Goal: Register for event/course

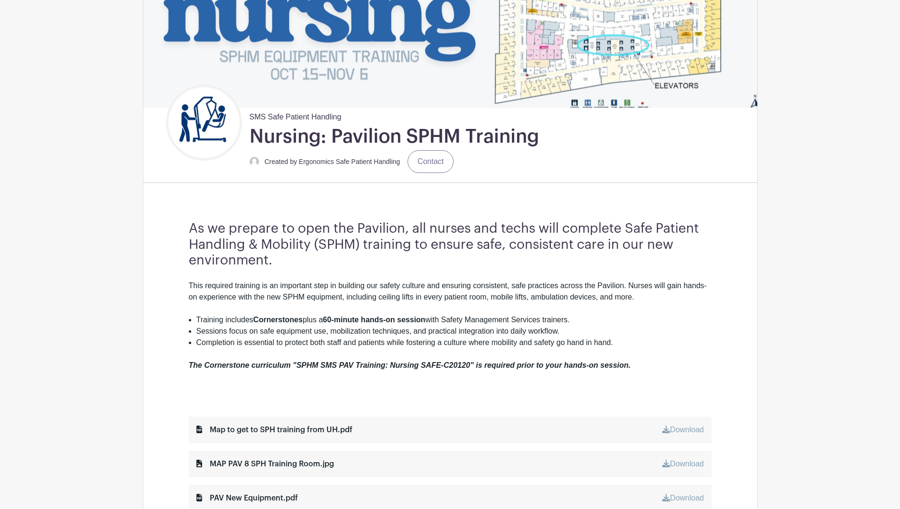
scroll to position [142, 0]
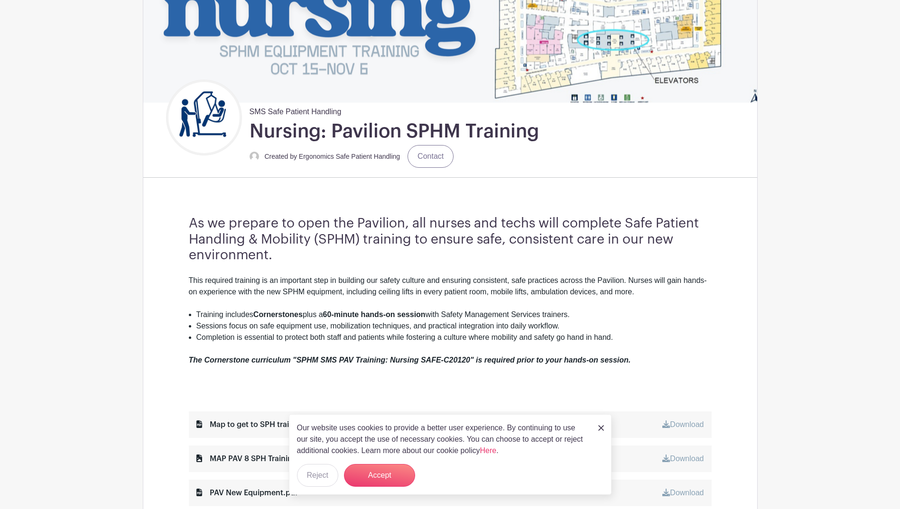
click at [703, 329] on li "Sessions focus on safe equipment use, mobilization techniques, and practical in…" at bounding box center [453, 326] width 515 height 11
drag, startPoint x: 386, startPoint y: 479, endPoint x: 553, endPoint y: 373, distance: 197.2
click at [387, 478] on button "Accept" at bounding box center [379, 475] width 71 height 23
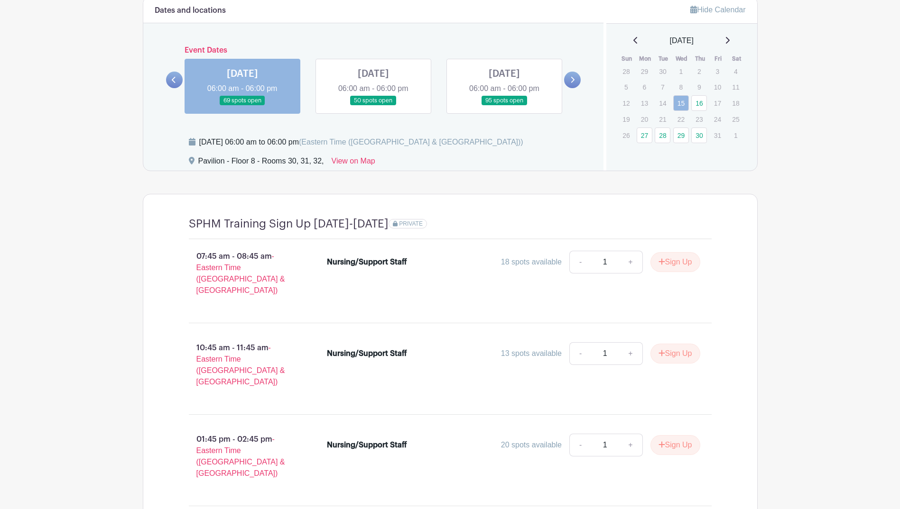
scroll to position [731, 0]
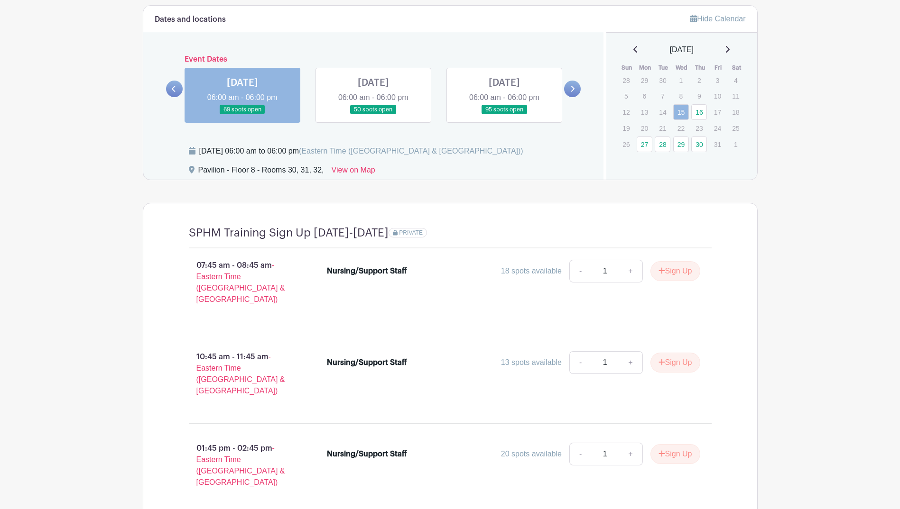
click at [373, 115] on link at bounding box center [373, 115] width 0 height 0
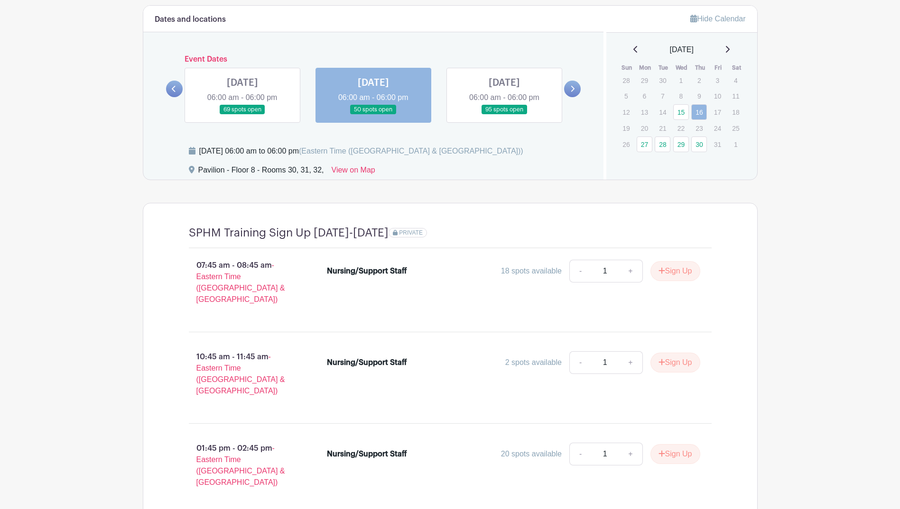
click at [572, 90] on icon at bounding box center [572, 88] width 4 height 7
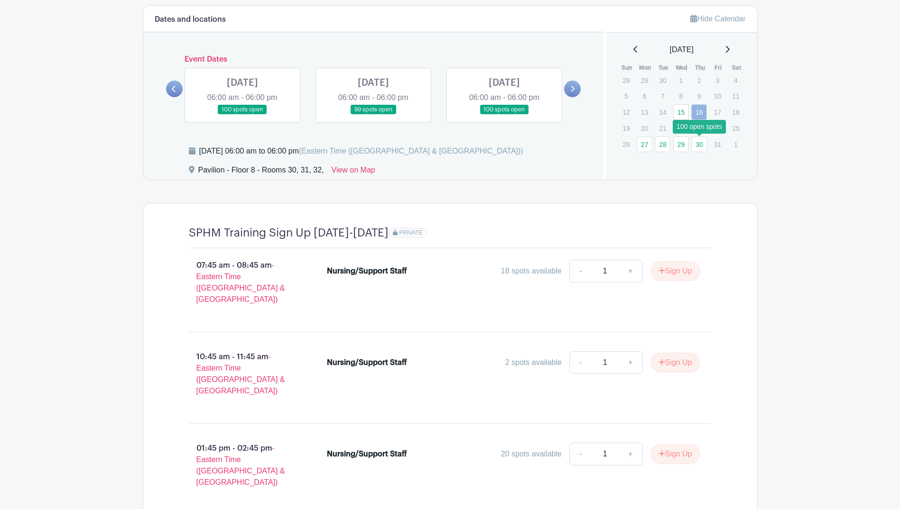
click at [699, 147] on link "30" at bounding box center [699, 145] width 16 height 16
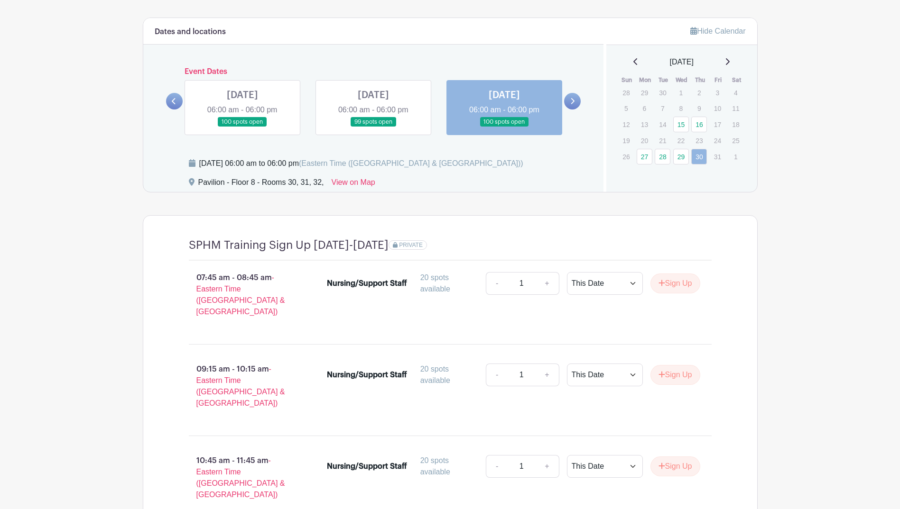
scroll to position [717, 0]
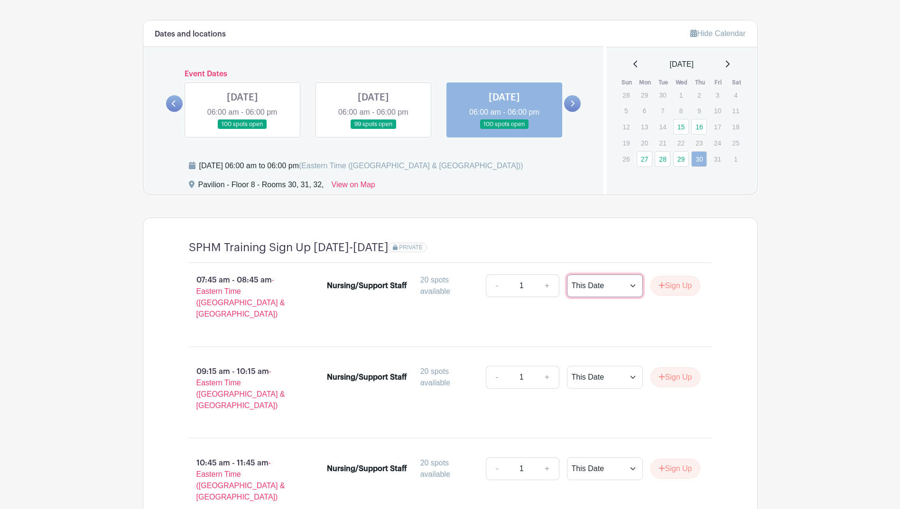
click at [630, 286] on select "This Date Select Dates" at bounding box center [605, 286] width 76 height 23
select select "select_dates"
click at [567, 275] on select "This Date Select Dates" at bounding box center [605, 286] width 76 height 23
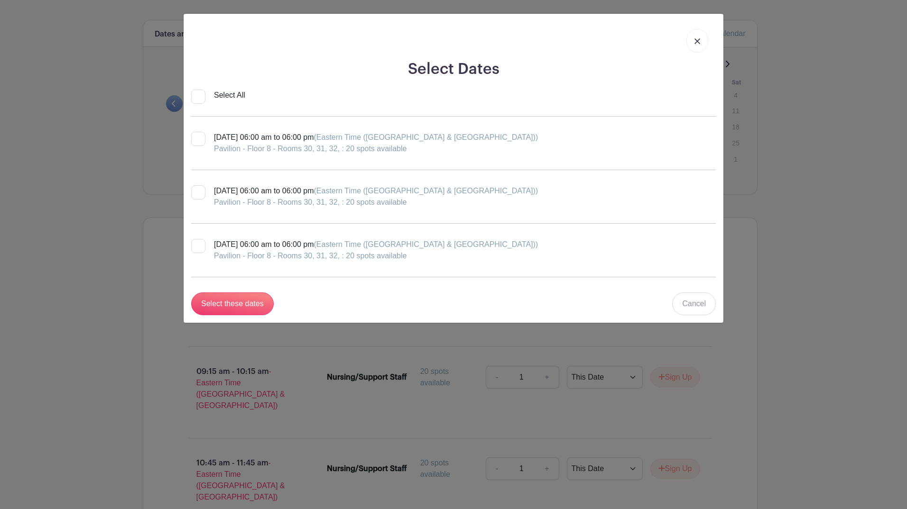
click at [200, 245] on div at bounding box center [198, 246] width 14 height 14
click at [197, 245] on input "[DATE] 06:00 am to 06:00 pm (Eastern Time ([GEOGRAPHIC_DATA] & [GEOGRAPHIC_DATA…" at bounding box center [194, 242] width 6 height 6
checkbox input "true"
click at [241, 306] on input "Select these dates" at bounding box center [232, 304] width 83 height 23
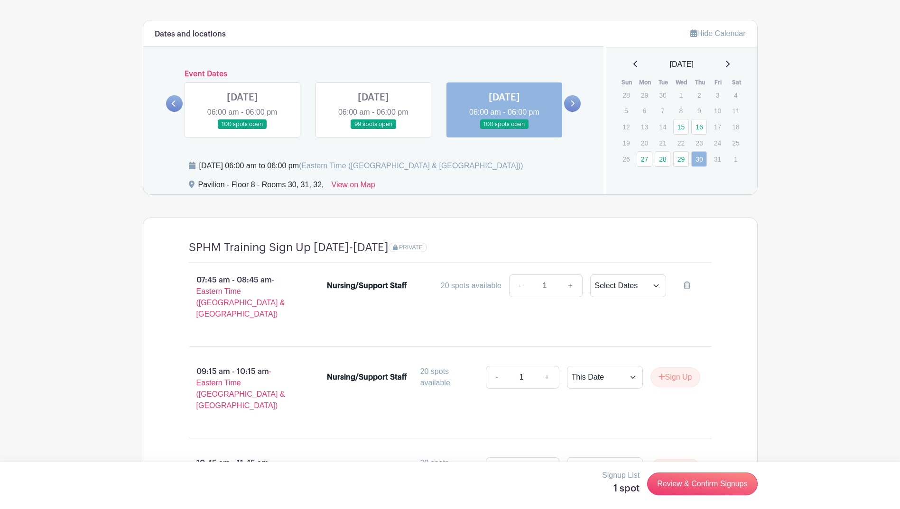
click at [220, 285] on p "07:45 am - 08:45 am - Eastern Time ([GEOGRAPHIC_DATA] & [GEOGRAPHIC_DATA])" at bounding box center [243, 297] width 139 height 53
click at [393, 287] on div "Nursing/Support Staff" at bounding box center [367, 285] width 80 height 11
click at [570, 284] on link "+" at bounding box center [570, 286] width 24 height 23
type input "2"
click at [518, 286] on link "-" at bounding box center [520, 286] width 22 height 23
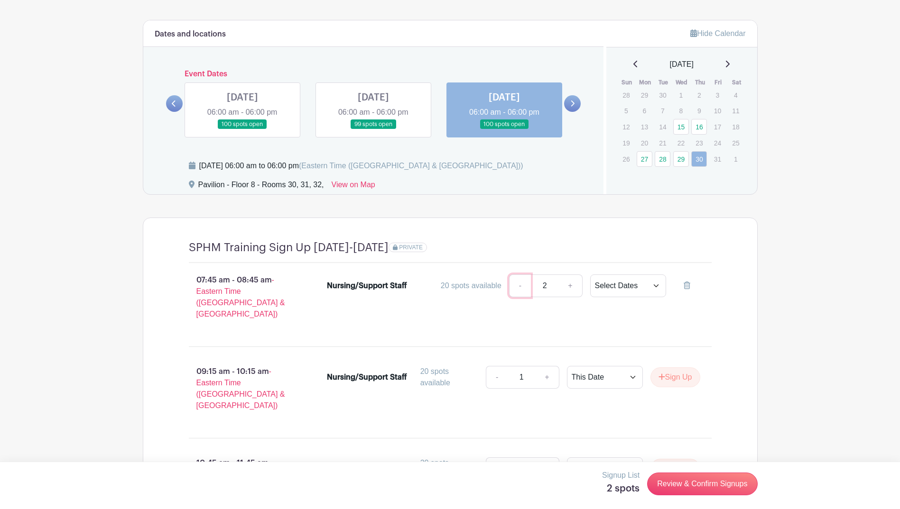
type input "1"
click at [710, 482] on link "Review & Confirm Signups" at bounding box center [702, 484] width 110 height 23
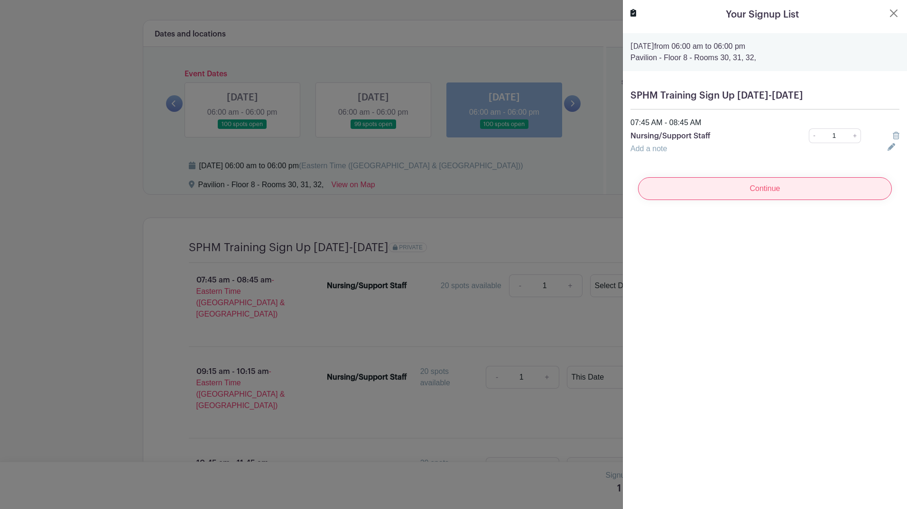
click at [758, 191] on input "Continue" at bounding box center [765, 188] width 254 height 23
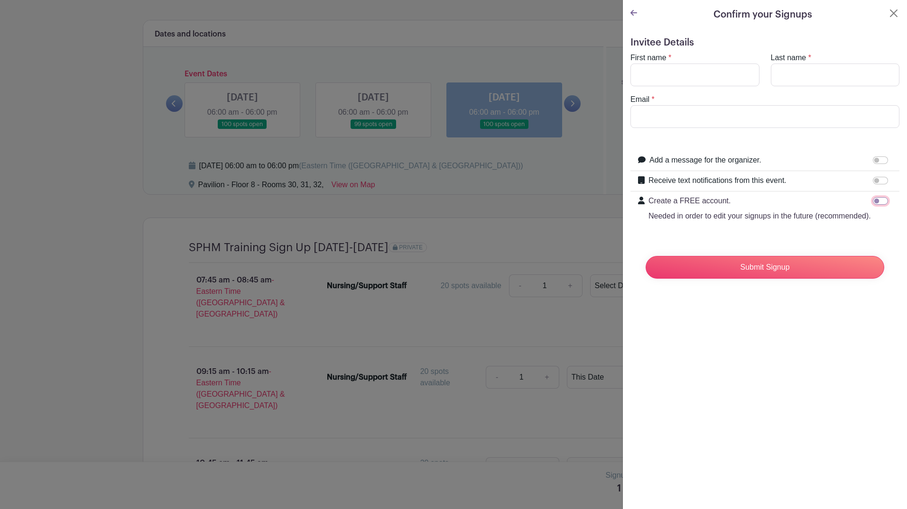
click at [873, 200] on input "Create a FREE account. Needed in order to edit your signups in the future (reco…" at bounding box center [880, 201] width 15 height 8
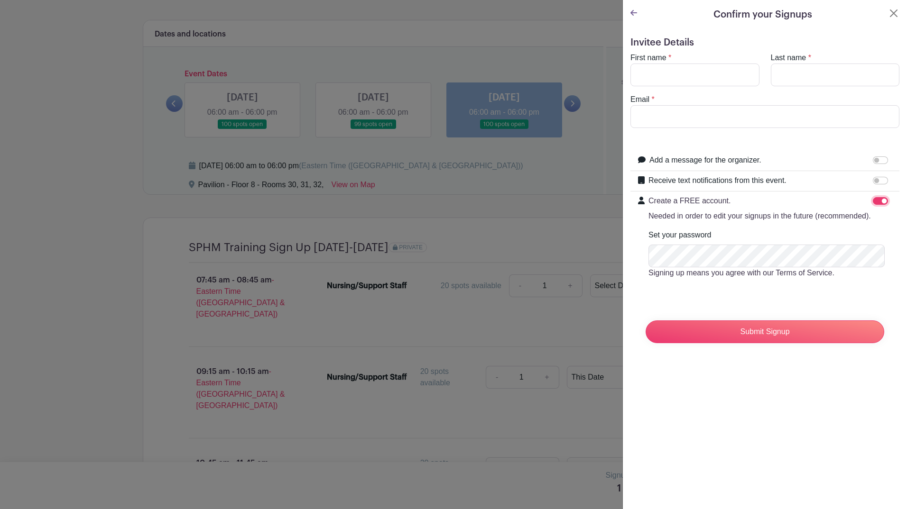
click at [876, 198] on input "Create a FREE account. Needed in order to edit your signups in the future (reco…" at bounding box center [880, 201] width 15 height 8
checkbox input "false"
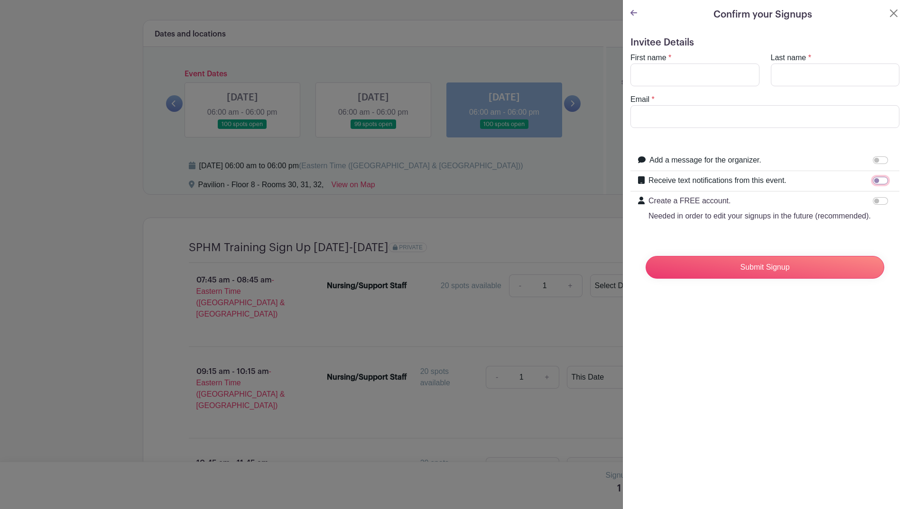
click at [873, 180] on input "Receive text notifications from this event." at bounding box center [880, 181] width 15 height 8
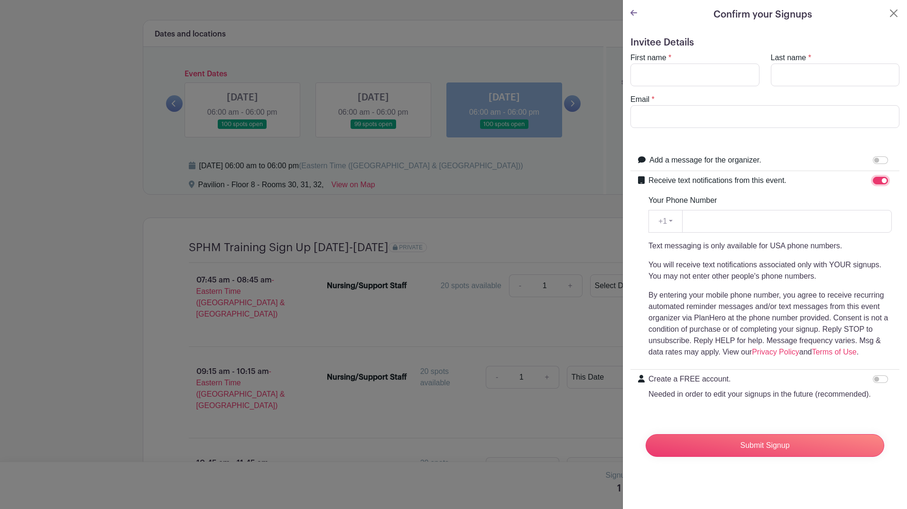
click at [876, 178] on input "Receive text notifications from this event." at bounding box center [880, 181] width 15 height 8
checkbox input "false"
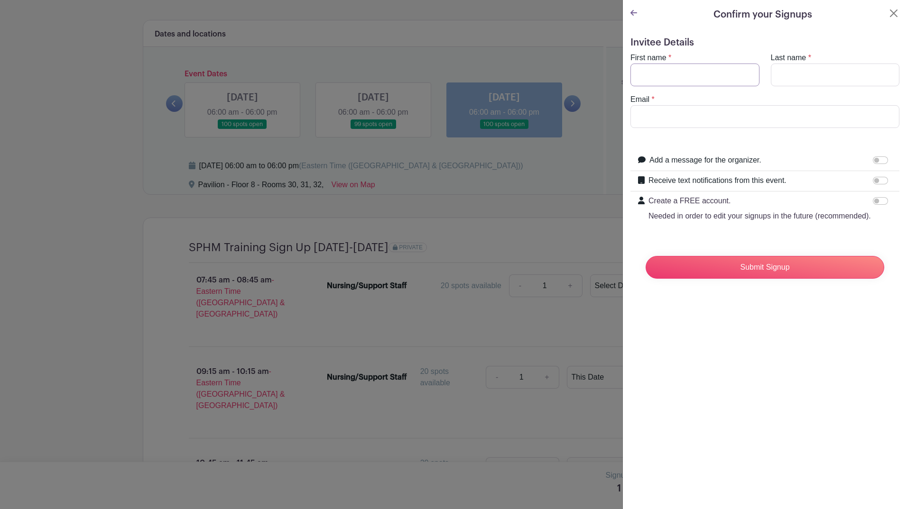
click at [674, 81] on input "First name" at bounding box center [694, 75] width 129 height 23
type input "[PERSON_NAME]"
click at [785, 74] on input "Last name" at bounding box center [835, 75] width 129 height 23
type input "[PERSON_NAME]"
click at [656, 125] on input "Email" at bounding box center [764, 116] width 269 height 23
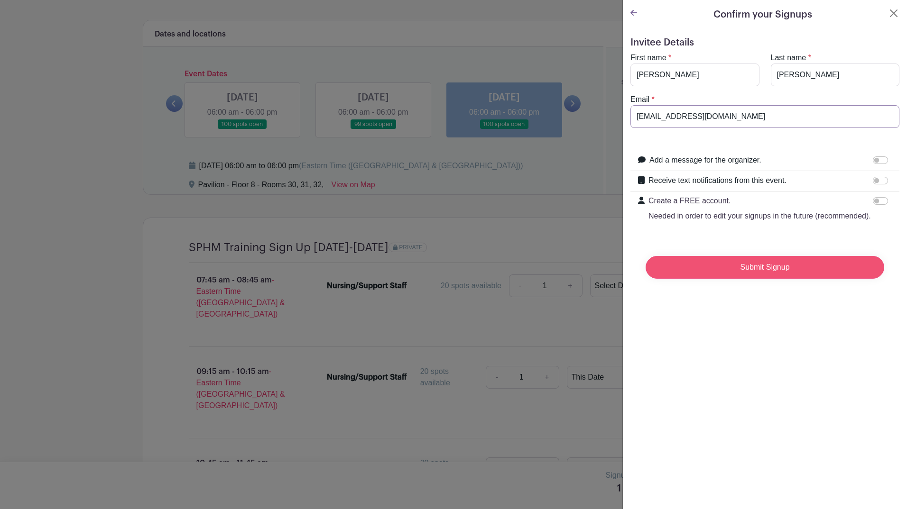
type input "[EMAIL_ADDRESS][DOMAIN_NAME]"
click at [758, 279] on input "Submit Signup" at bounding box center [765, 267] width 239 height 23
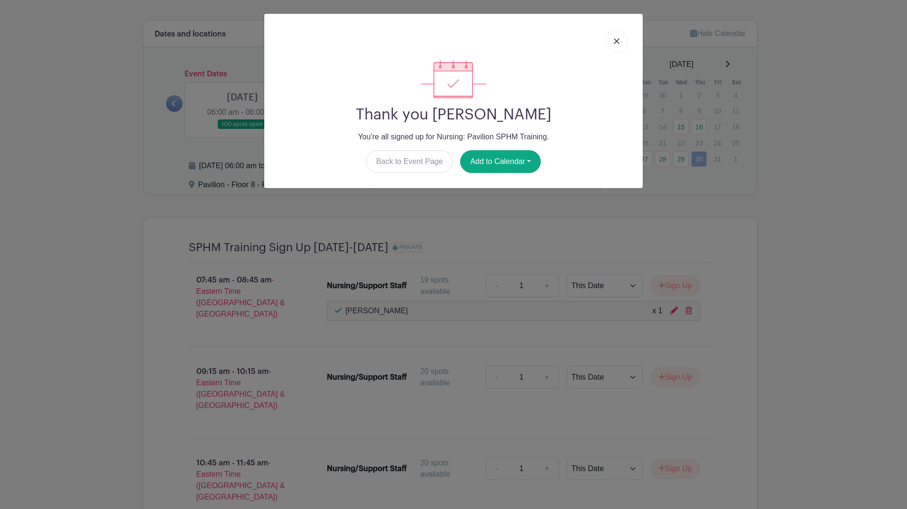
click at [619, 42] on img at bounding box center [617, 41] width 6 height 6
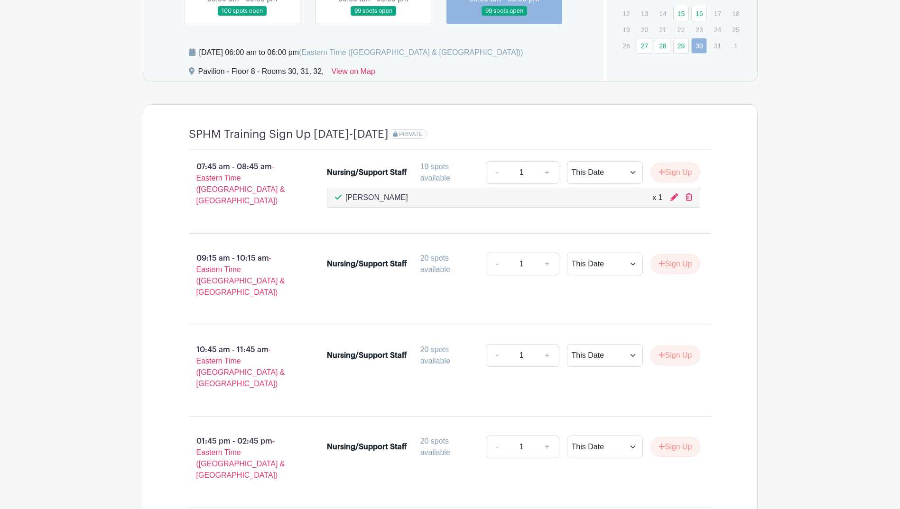
scroll to position [954, 0]
